Goal: Understand process/instructions

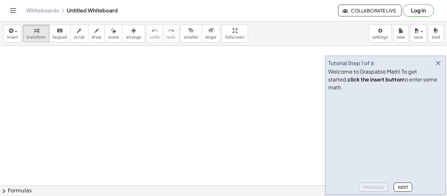
scroll to position [25, 0]
click at [401, 187] on span "Next" at bounding box center [403, 187] width 10 height 5
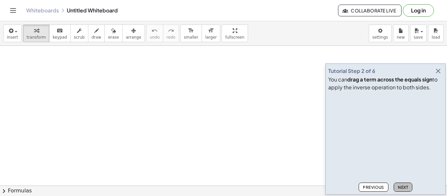
click at [401, 187] on span "Next" at bounding box center [403, 187] width 10 height 5
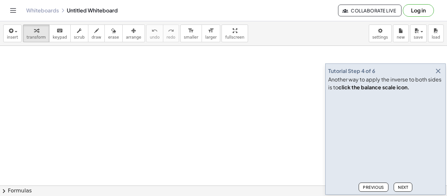
click at [401, 187] on span "Next" at bounding box center [403, 187] width 10 height 5
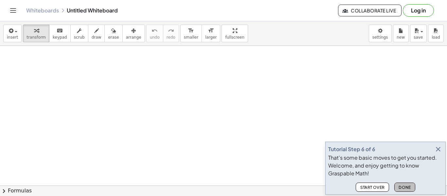
click at [401, 187] on span "Done" at bounding box center [405, 187] width 12 height 5
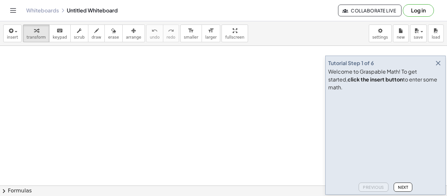
click at [439, 67] on icon "button" at bounding box center [439, 63] width 8 height 8
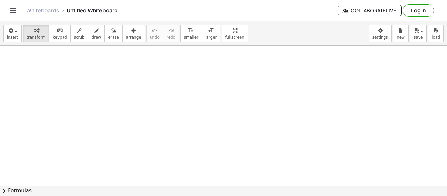
scroll to position [32, 0]
click at [9, 31] on icon "button" at bounding box center [11, 31] width 6 height 8
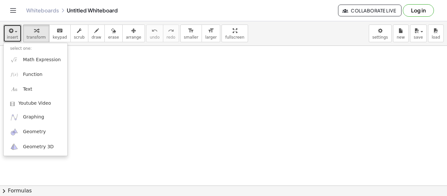
scroll to position [149, 0]
click at [89, 78] on div at bounding box center [223, 58] width 447 height 322
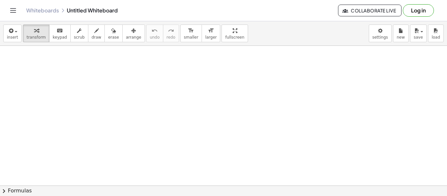
click at [416, 10] on button "Log in" at bounding box center [418, 10] width 31 height 12
